Goal: Find specific page/section: Find specific page/section

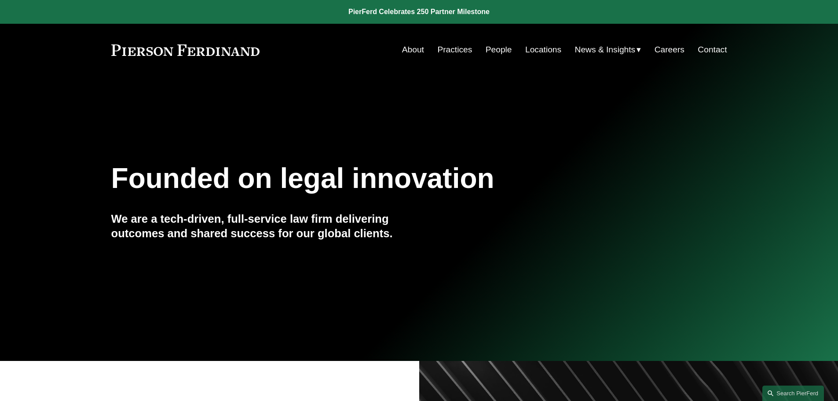
click at [491, 52] on link "People" at bounding box center [499, 49] width 26 height 17
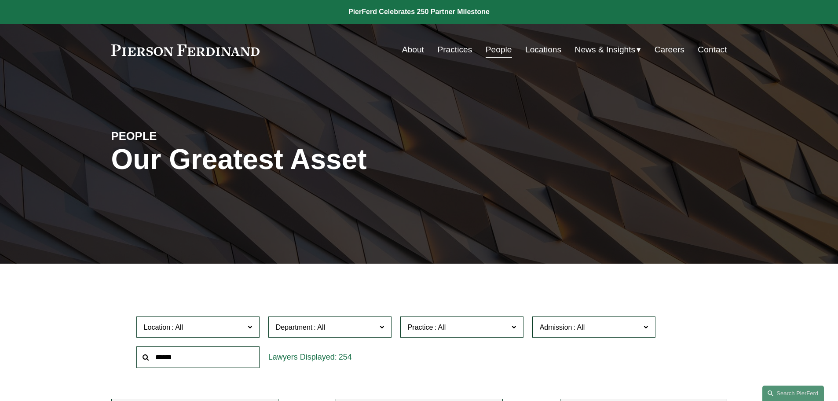
scroll to position [132, 0]
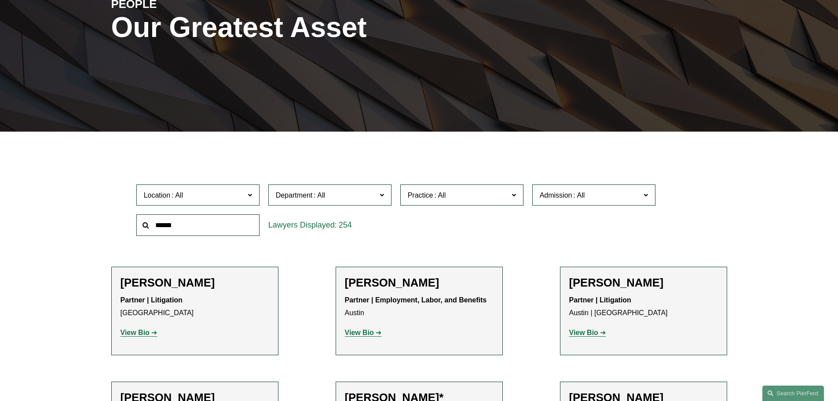
click at [181, 224] on input "text" at bounding box center [197, 225] width 123 height 22
type input "****"
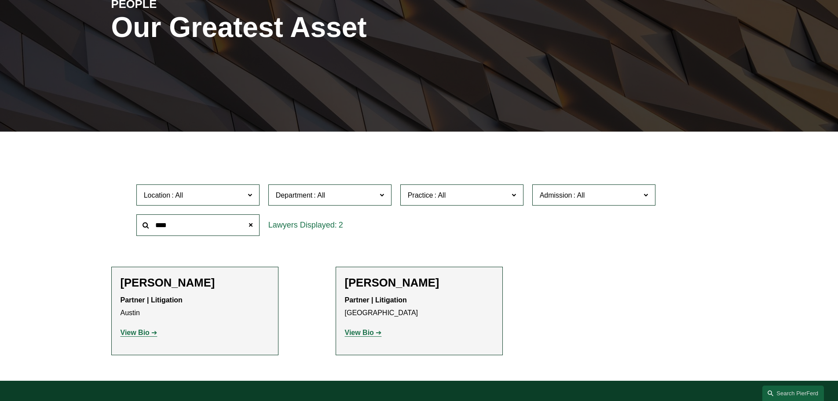
click at [144, 334] on strong "View Bio" at bounding box center [135, 332] width 29 height 7
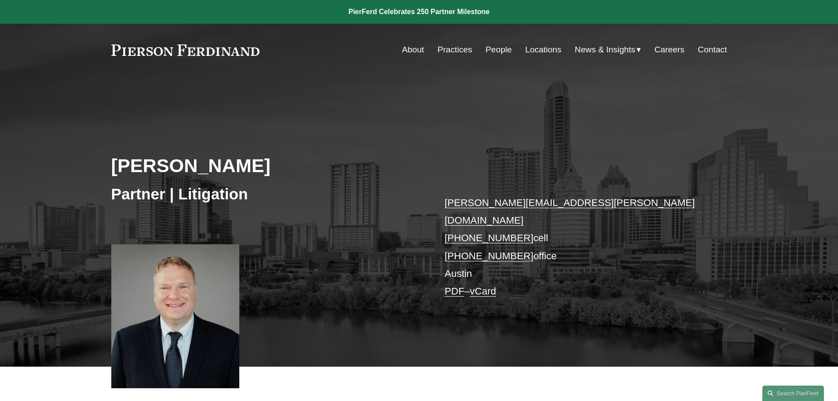
click at [496, 37] on div "Skip to Content About Practices People Locations" at bounding box center [419, 50] width 838 height 52
click at [499, 50] on link "People" at bounding box center [499, 49] width 26 height 17
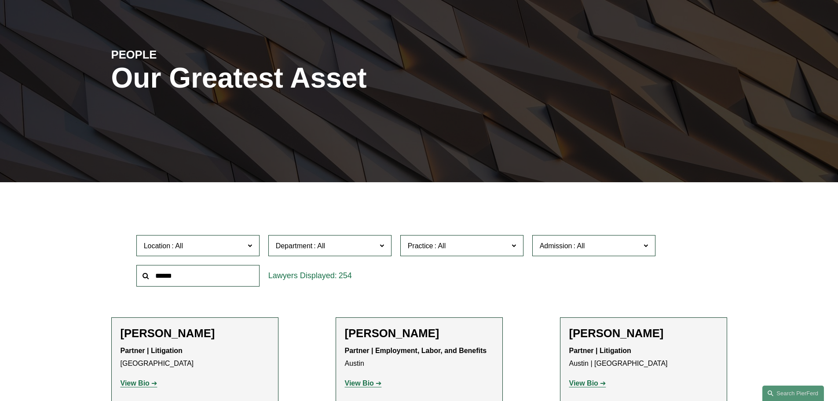
scroll to position [264, 0]
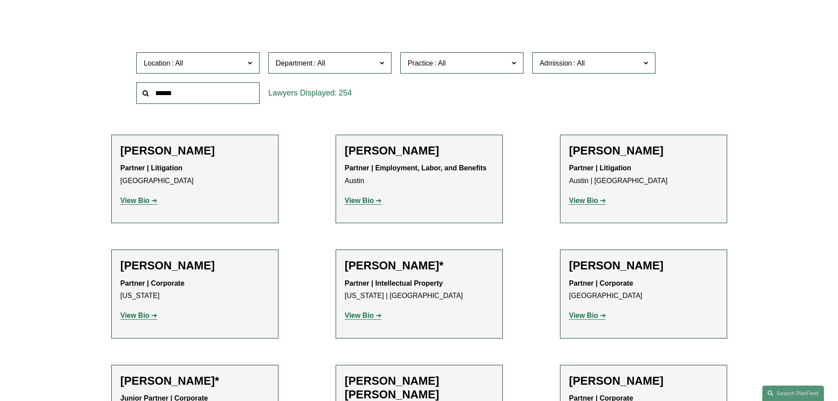
click at [204, 97] on input "text" at bounding box center [197, 93] width 123 height 22
type input "******"
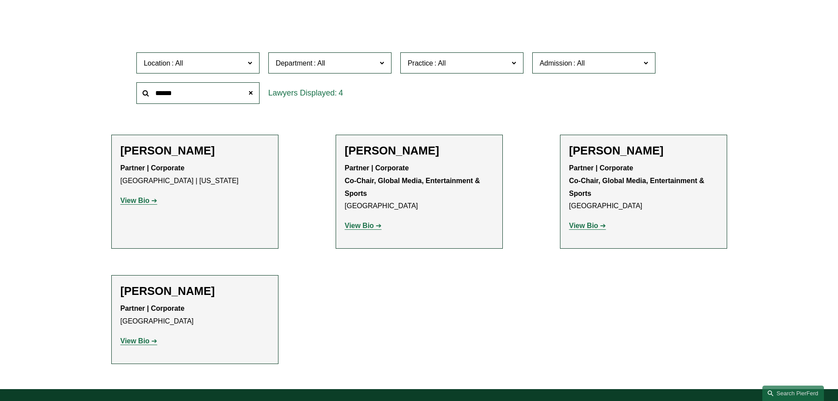
click at [137, 341] on strong "View Bio" at bounding box center [135, 340] width 29 height 7
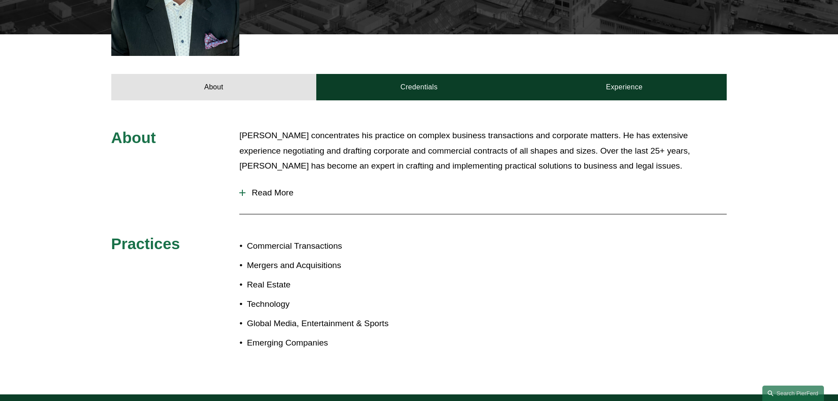
scroll to position [514, 0]
